Goal: Task Accomplishment & Management: Manage account settings

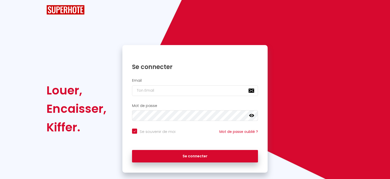
checkbox input "true"
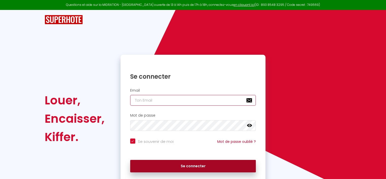
type input "[EMAIL_ADDRESS][DOMAIN_NAME]"
click at [190, 160] on button "Se connecter" at bounding box center [193, 166] width 126 height 13
checkbox input "true"
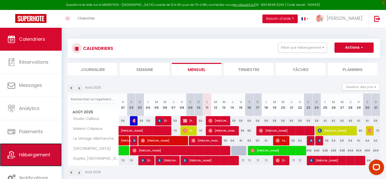
click at [49, 154] on span "Hébergement" at bounding box center [34, 154] width 31 height 6
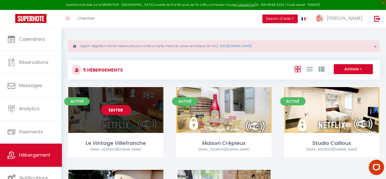
click at [120, 111] on link "Editer" at bounding box center [116, 110] width 30 height 10
select select "3"
select select "2"
select select "1"
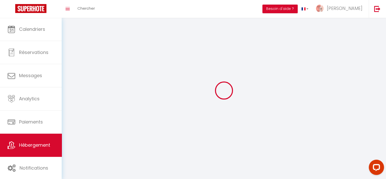
select select
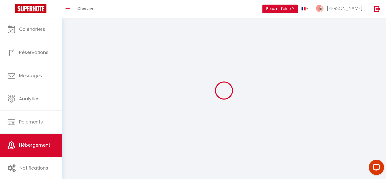
checkbox input "false"
select select
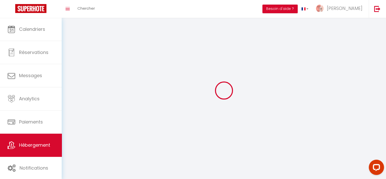
select select
select select "1"
select select
select select "28"
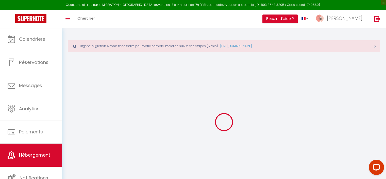
select select
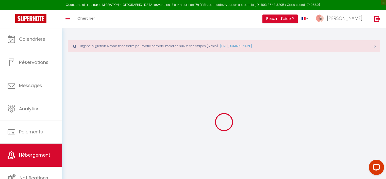
select select
checkbox input "false"
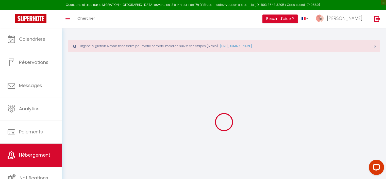
select select
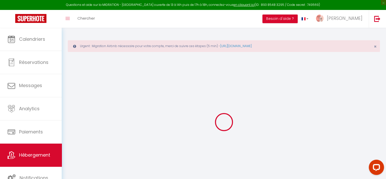
select select
checkbox input "false"
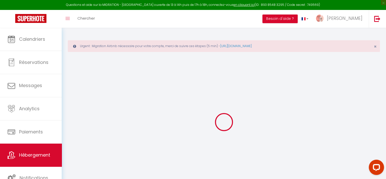
checkbox input "false"
select select
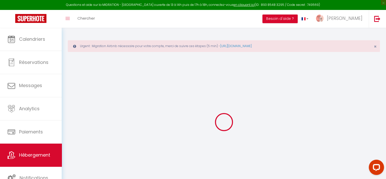
select select
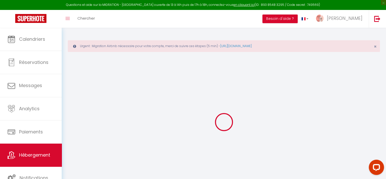
checkbox input "false"
select select
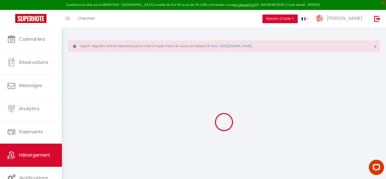
select select
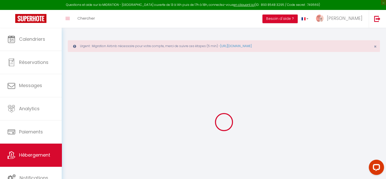
select select
checkbox input "false"
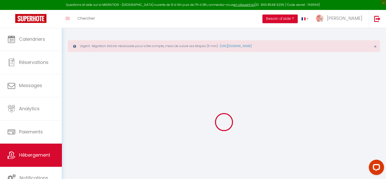
checkbox input "false"
select select
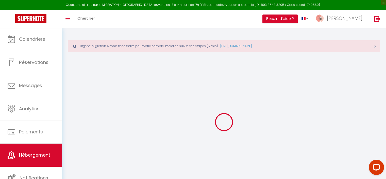
select select
checkbox input "false"
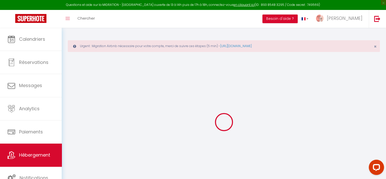
checkbox input "false"
select select
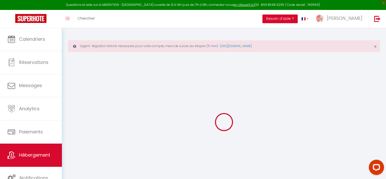
type input "Le Vintage Villefranche"
type input "[PERSON_NAME]"
type input "Chamant"
select select "2"
type input "68"
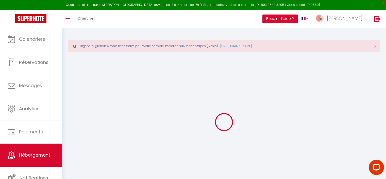
type input "40"
type input "5"
type input "5.01"
type input "400"
select select
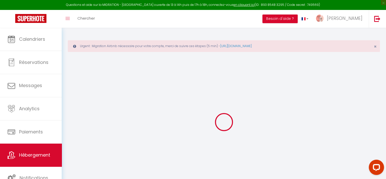
select select
type input "[STREET_ADDRESS]"
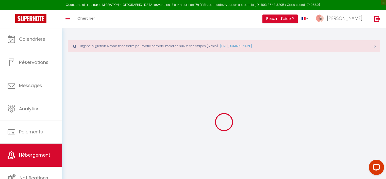
type input "69400"
type input "[GEOGRAPHIC_DATA]"
type input "[EMAIL_ADDRESS][DOMAIN_NAME]"
select select "13068"
checkbox input "false"
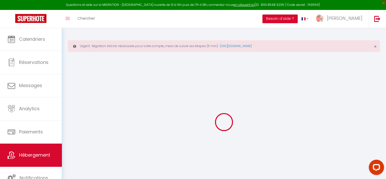
checkbox input "false"
radio input "true"
type input "0"
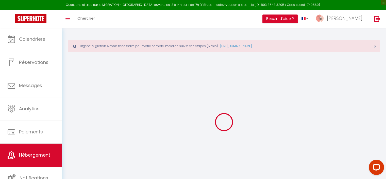
type input "40"
type input "0"
select select
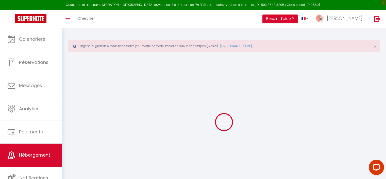
select select
checkbox input "false"
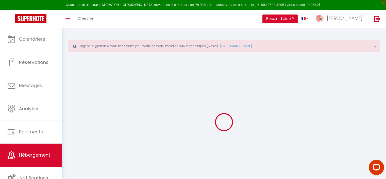
checkbox input "false"
select select
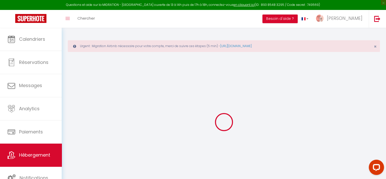
select select
checkbox input "false"
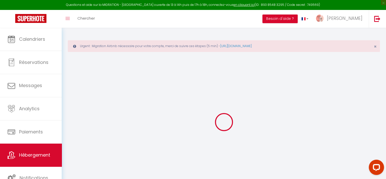
checkbox input "false"
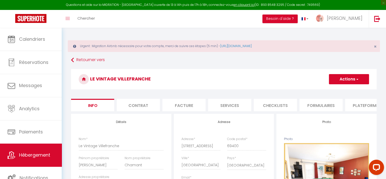
select select
checkbox input "false"
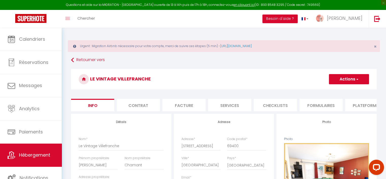
select select
checkbox input "false"
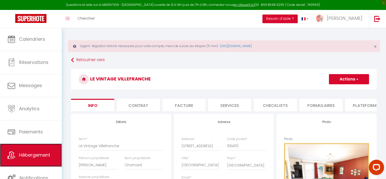
click at [40, 155] on span "Hébergement" at bounding box center [34, 154] width 31 height 6
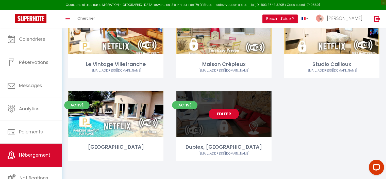
scroll to position [79, 0]
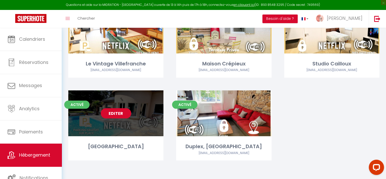
click at [112, 115] on link "Editer" at bounding box center [116, 113] width 30 height 10
select select "3"
select select "2"
select select "1"
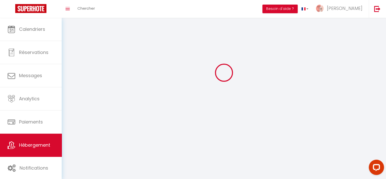
select select
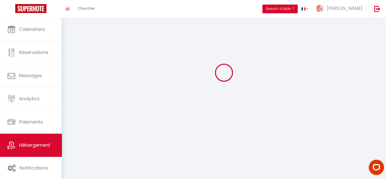
checkbox input "false"
select select
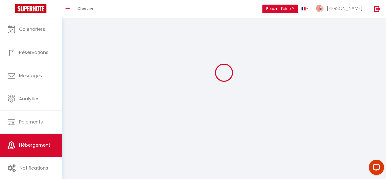
select select
select select "1"
select select
select select "28"
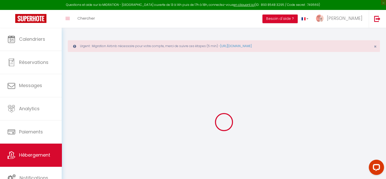
select select
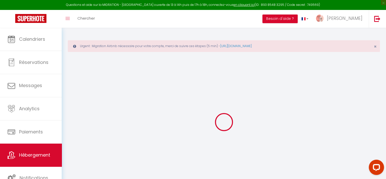
select select
checkbox input "false"
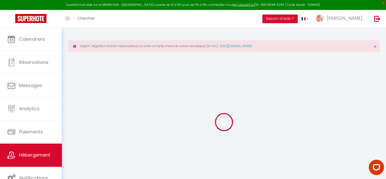
select select
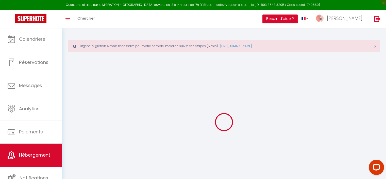
select select
checkbox input "false"
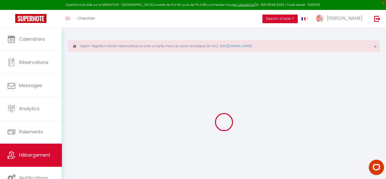
checkbox input "false"
select select
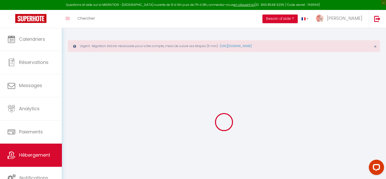
select select
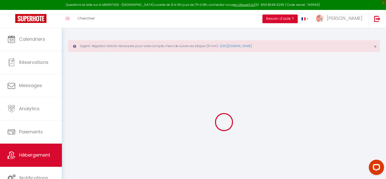
checkbox input "false"
select select
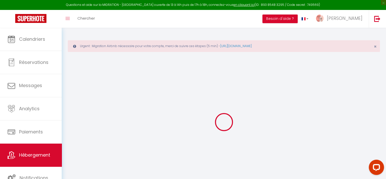
select select
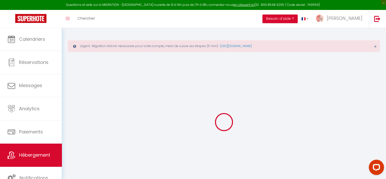
select select
checkbox input "false"
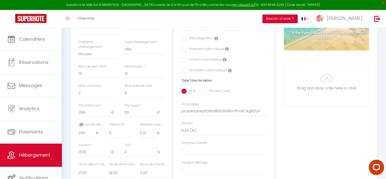
scroll to position [178, 0]
drag, startPoint x: 96, startPoint y: 118, endPoint x: 70, endPoint y: 118, distance: 25.4
click at [70, 118] on div "Détails Nom * Villa de Collonges Prénom propriétaire Salem Nom propriétaire Our…" at bounding box center [121, 107] width 103 height 343
click at [87, 136] on input "240" at bounding box center [87, 132] width 17 height 9
drag, startPoint x: 86, startPoint y: 138, endPoint x: 74, endPoint y: 138, distance: 12.2
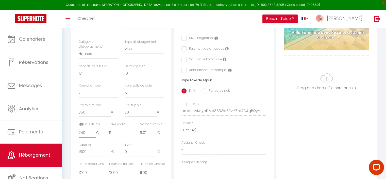
click at [74, 138] on div "Détails Nom * Villa de Collonges Prénom propriétaire Salem Nom propriétaire Our…" at bounding box center [121, 92] width 100 height 313
click at [300, 147] on div "Photo Photo Supprimer Drag and drop a file here or click Ooops, something wrong…" at bounding box center [327, 107] width 100 height 343
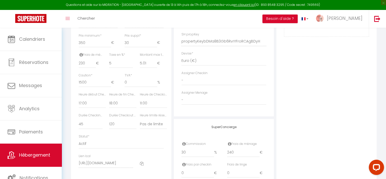
scroll to position [279, 0]
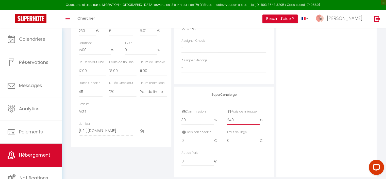
drag, startPoint x: 242, startPoint y: 125, endPoint x: 220, endPoint y: 125, distance: 22.1
click at [220, 125] on div "Commission 30 % Frais de ménage 240 €" at bounding box center [224, 119] width 92 height 21
click at [303, 127] on div "Photo Photo Supprimer Drag and drop a file here or click Ooops, something wrong…" at bounding box center [327, 5] width 100 height 343
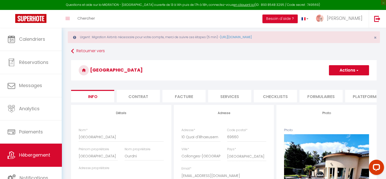
scroll to position [0, 0]
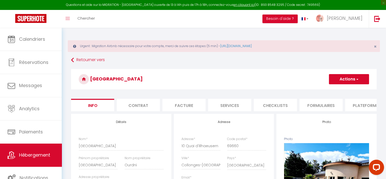
click at [357, 76] on span "button" at bounding box center [357, 78] width 3 height 5
click at [329, 89] on input "Enregistrer" at bounding box center [329, 90] width 19 height 5
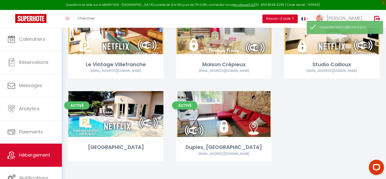
scroll to position [79, 0]
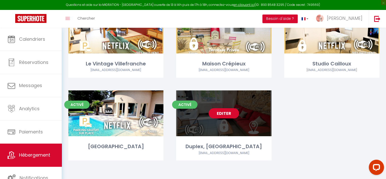
click at [227, 113] on link "Editer" at bounding box center [224, 113] width 30 height 10
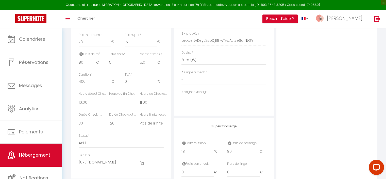
scroll to position [243, 0]
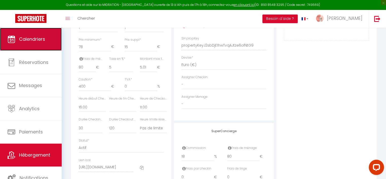
click at [39, 39] on span "Calendriers" at bounding box center [32, 39] width 26 height 6
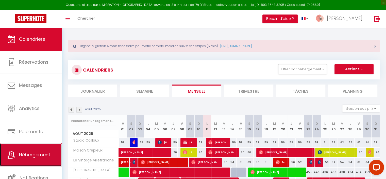
click at [52, 148] on link "Hébergement" at bounding box center [31, 154] width 62 height 23
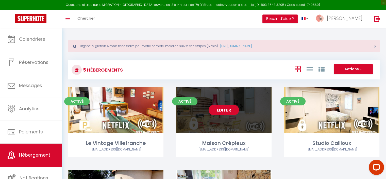
click at [234, 110] on link "Editer" at bounding box center [224, 110] width 30 height 10
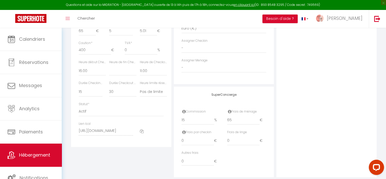
scroll to position [254, 0]
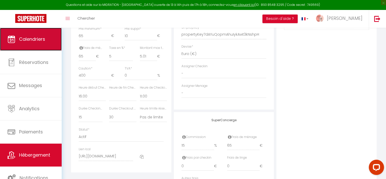
click at [39, 37] on span "Calendriers" at bounding box center [32, 39] width 26 height 6
